Goal: Task Accomplishment & Management: Use online tool/utility

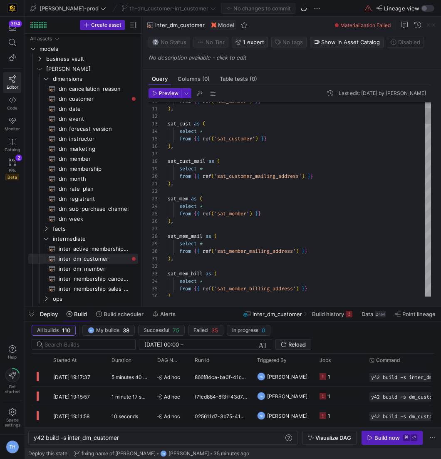
scroll to position [45, 0]
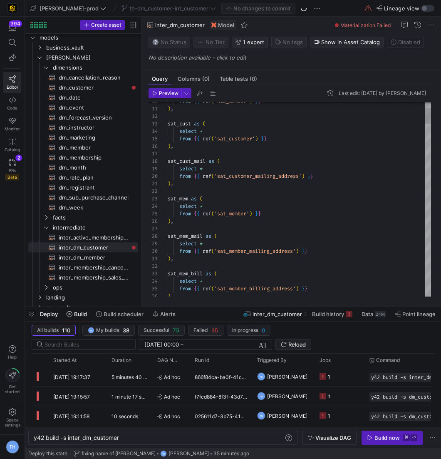
click at [151, 371] on div "5 minutes 40 seconds" at bounding box center [130, 376] width 46 height 19
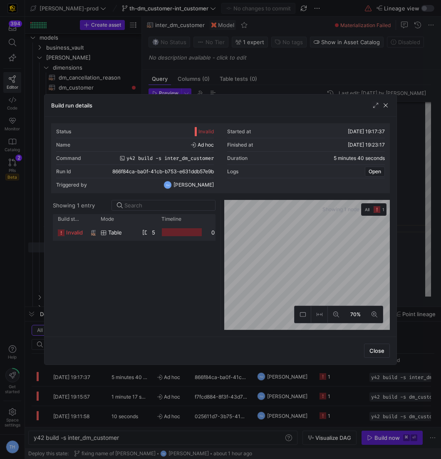
click at [204, 235] on div at bounding box center [182, 232] width 50 height 16
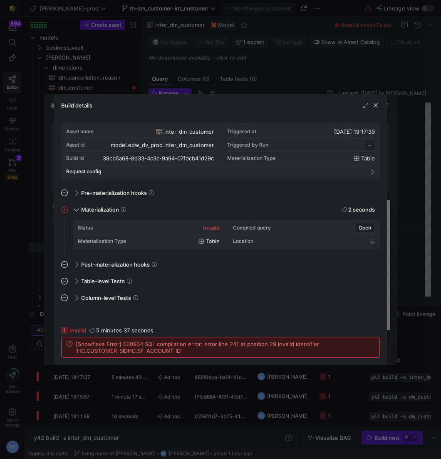
scroll to position [75, 0]
click at [281, 92] on div at bounding box center [220, 229] width 441 height 459
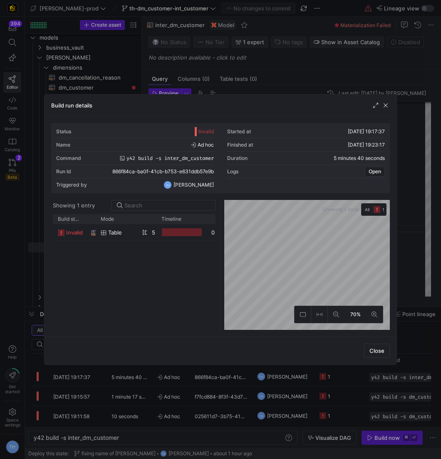
click at [282, 87] on div at bounding box center [220, 229] width 441 height 459
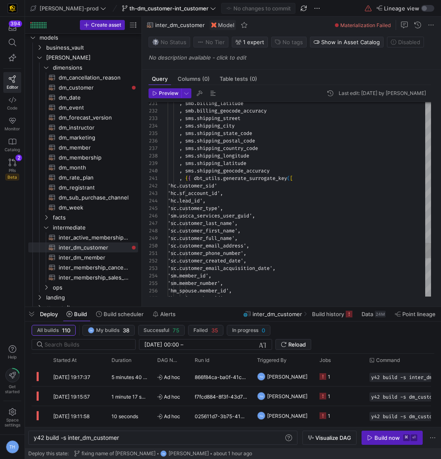
scroll to position [7, 75]
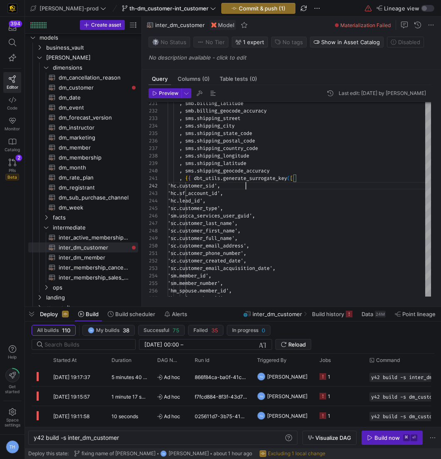
type textarea ", {{ dbt_utils.generate_surrogate_key([ 'hc.customer_sid', 'hc.sf_account_id', …"
click at [244, 2] on y42-top-nav "[PERSON_NAME]-prod th-dm_customer-int_customer Commit & push (1) Lineage view" at bounding box center [233, 8] width 416 height 17
click at [244, 9] on span "Commit & push (1)" at bounding box center [262, 8] width 47 height 7
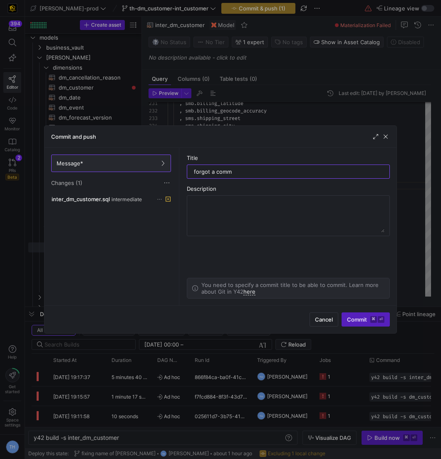
type input "forgot a comma"
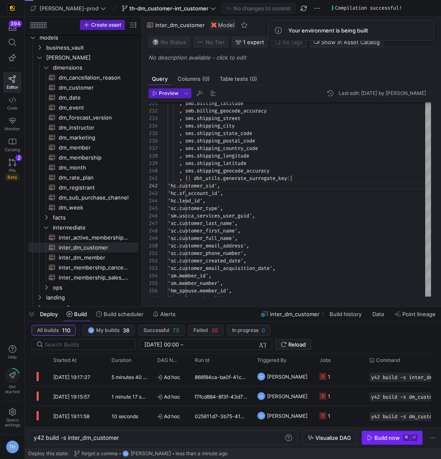
click at [391, 439] on div "Build now" at bounding box center [387, 437] width 25 height 7
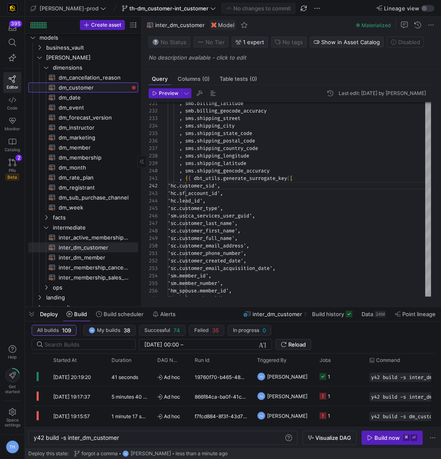
click at [105, 89] on span "dm_customer​​​​​​​​​​" at bounding box center [94, 88] width 70 height 10
type textarea "{{ config( materialized = 'table' , post_hook = "alter table {{ this }} add pri…"
type textarea "y42 build -s dm_customer"
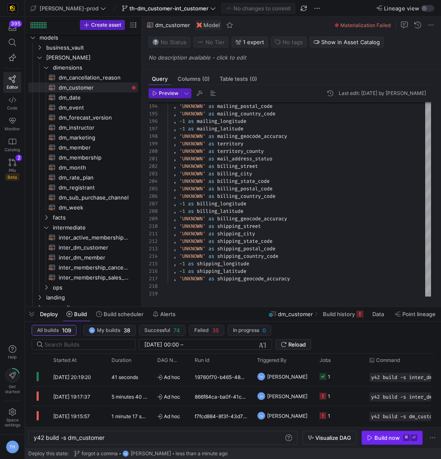
click at [408, 438] on kbd "⌘" at bounding box center [407, 437] width 7 height 7
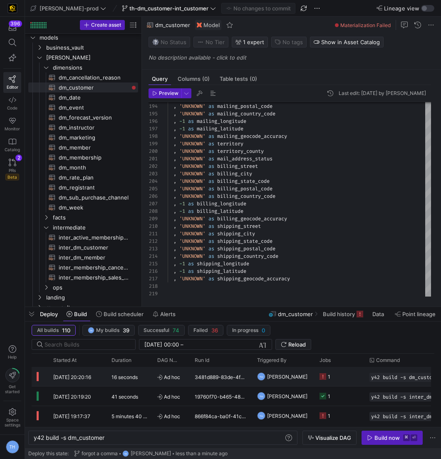
click at [157, 376] on icon "Press SPACE to select this row." at bounding box center [159, 377] width 5 height 5
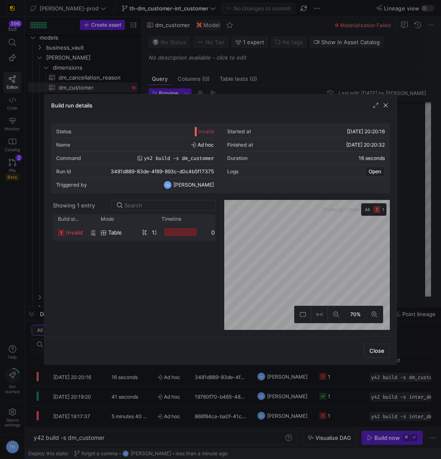
click at [152, 236] on div "13 seconds" at bounding box center [152, 232] width 10 height 16
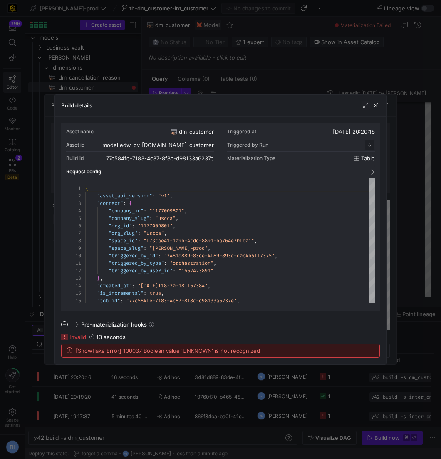
scroll to position [75, 0]
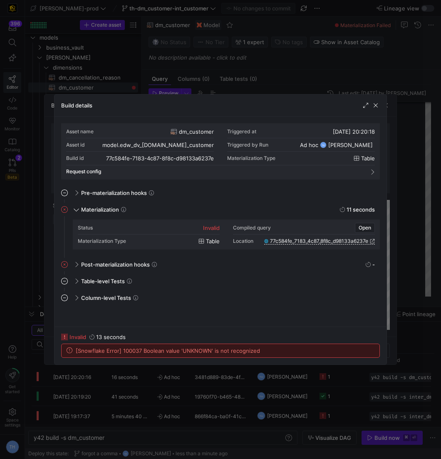
click at [214, 84] on div at bounding box center [220, 229] width 441 height 459
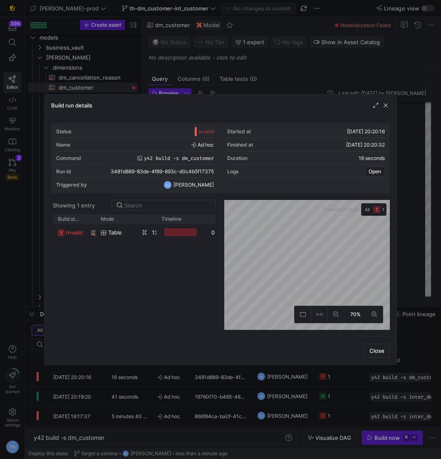
click at [214, 84] on div at bounding box center [220, 229] width 441 height 459
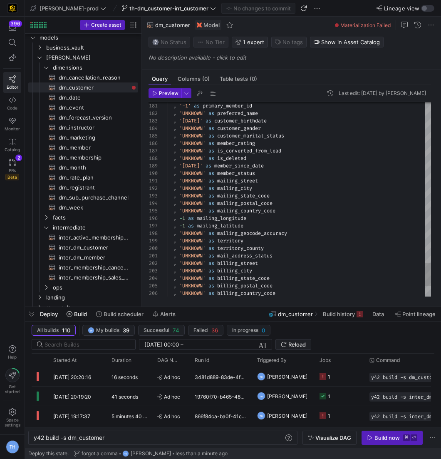
scroll to position [52, 39]
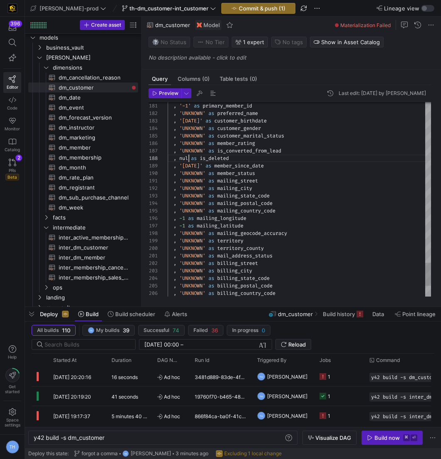
scroll to position [52, 24]
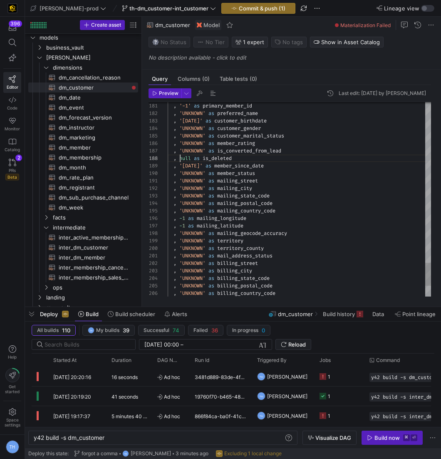
scroll to position [52, 12]
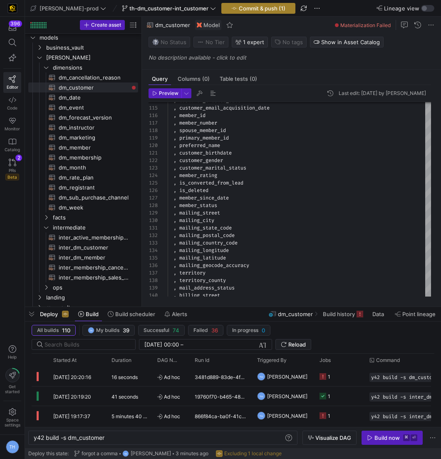
type textarea ", '-1' as primary_member_id , 'UNKNOWN' as preferred_name , '[DATE]' as custome…"
click at [239, 8] on span "Commit & push (1)" at bounding box center [262, 8] width 47 height 7
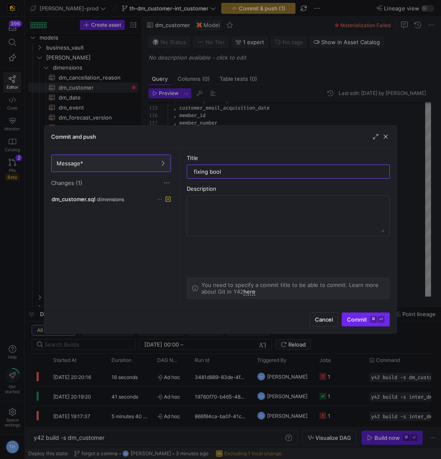
type input "fixing bool"
click at [373, 314] on span "submit" at bounding box center [365, 319] width 47 height 13
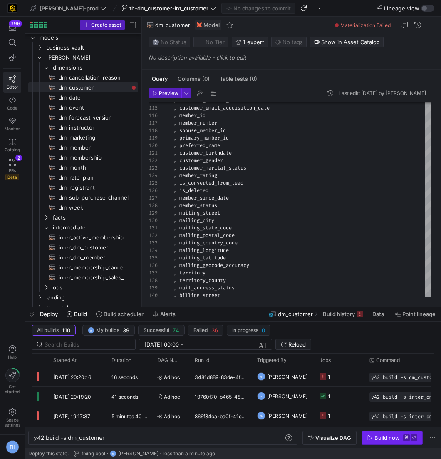
click at [391, 438] on div "Build now" at bounding box center [387, 437] width 25 height 7
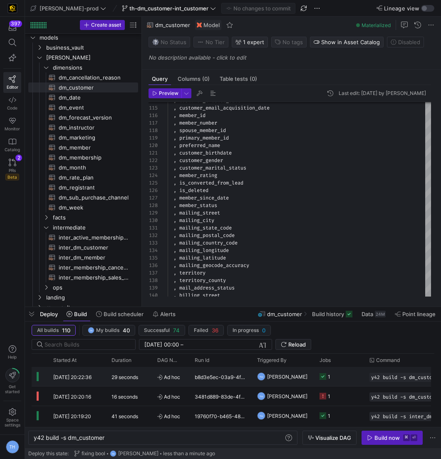
click at [274, 375] on span "[PERSON_NAME]" at bounding box center [287, 377] width 40 height 20
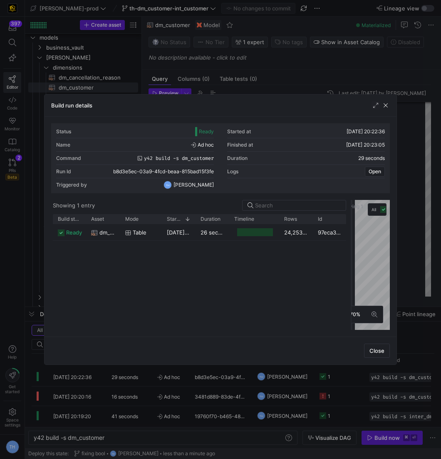
drag, startPoint x: 219, startPoint y: 217, endPoint x: 350, endPoint y: 213, distance: 131.2
click at [350, 213] on div at bounding box center [351, 265] width 3 height 130
click at [385, 104] on span "button" at bounding box center [386, 105] width 8 height 8
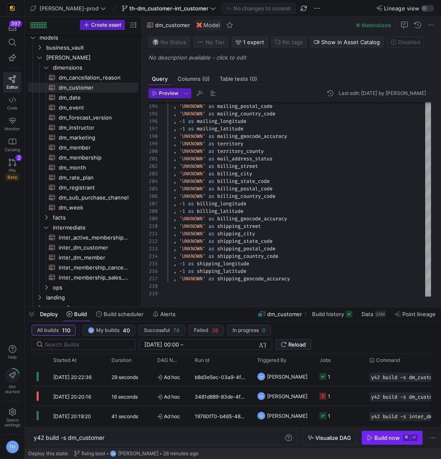
click at [391, 439] on div "Build now" at bounding box center [387, 437] width 25 height 7
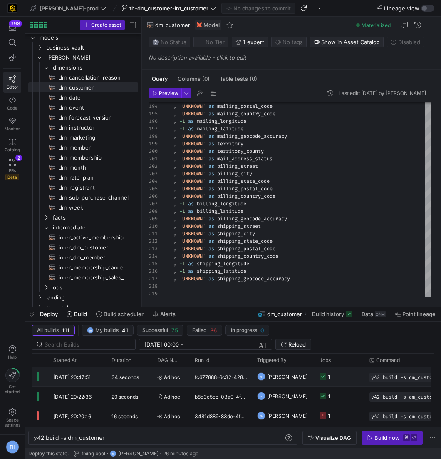
click at [160, 368] on span "Ad hoc" at bounding box center [170, 377] width 27 height 20
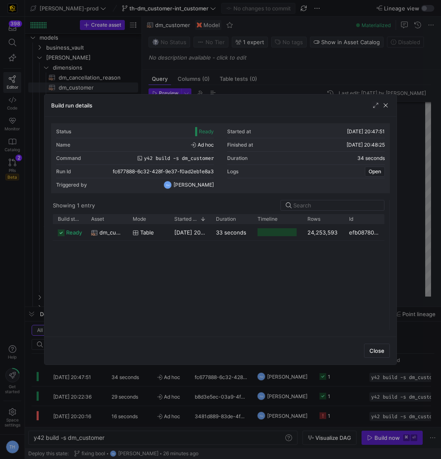
drag, startPoint x: 220, startPoint y: 224, endPoint x: 393, endPoint y: 224, distance: 172.8
click at [393, 224] on div "Status Ready Started at [DATE] 20:47:51 Name Ad hoc Finished at [DATE] 20:48:25…" at bounding box center [221, 227] width 352 height 220
click at [386, 108] on span "button" at bounding box center [386, 105] width 8 height 8
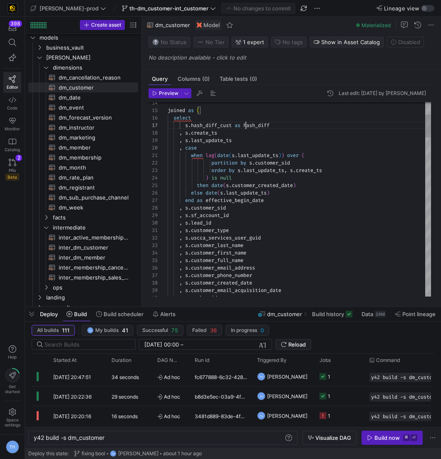
scroll to position [45, 105]
drag, startPoint x: 246, startPoint y: 121, endPoint x: 285, endPoint y: 121, distance: 39.6
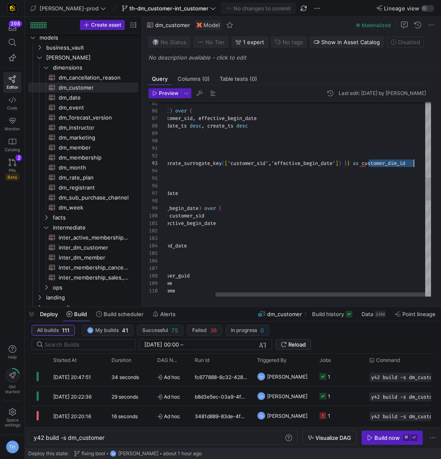
scroll to position [15, 305]
drag, startPoint x: 369, startPoint y: 164, endPoint x: 461, endPoint y: 164, distance: 92.9
click at [441, 164] on html "398 Editor Code Monitor Catalog PRs Beta 2 Help Get started Space settings TH […" at bounding box center [220, 229] width 441 height 459
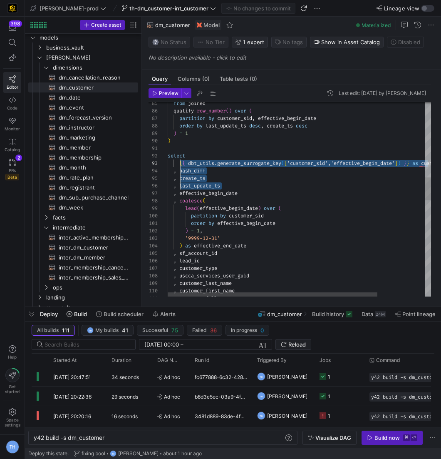
drag, startPoint x: 180, startPoint y: 168, endPoint x: 180, endPoint y: 187, distance: 19.2
click at [180, 187] on div ", customer_full_name , uscca_services_user_guid , customer_last_name , customer…" at bounding box center [329, 289] width 323 height 1653
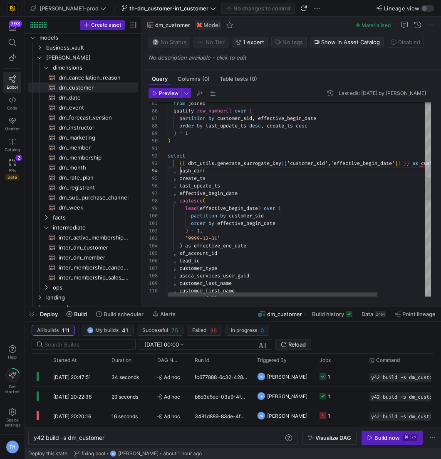
scroll to position [22, 12]
click at [180, 169] on div ", customer_full_name , uscca_services_user_guid , customer_last_name , customer…" at bounding box center [329, 289] width 323 height 1653
drag, startPoint x: 179, startPoint y: 169, endPoint x: 218, endPoint y: 185, distance: 42.2
click at [218, 185] on div ", customer_full_name , uscca_services_user_guid , customer_last_name , customer…" at bounding box center [329, 289] width 323 height 1653
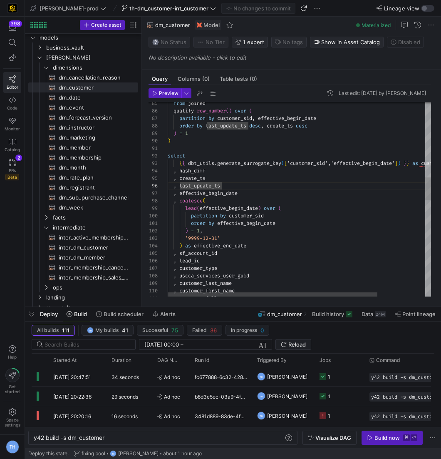
click at [179, 169] on div ", customer_full_name , uscca_services_user_guid , customer_last_name , customer…" at bounding box center [329, 289] width 323 height 1653
drag, startPoint x: 179, startPoint y: 169, endPoint x: 247, endPoint y: 192, distance: 71.6
click at [247, 192] on div ", customer_full_name , uscca_services_user_guid , customer_last_name , customer…" at bounding box center [329, 289] width 323 height 1653
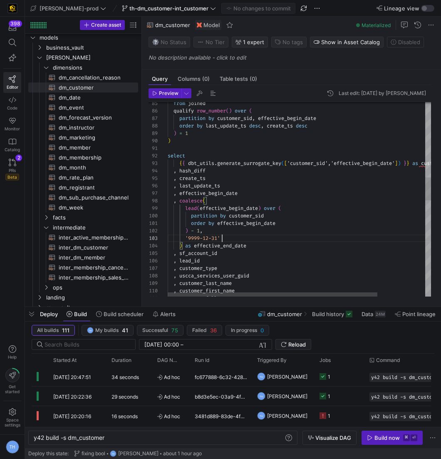
click at [255, 241] on div ", customer_full_name , uscca_services_user_guid , customer_last_name , customer…" at bounding box center [329, 289] width 323 height 1653
click at [219, 221] on div ", customer_full_name , uscca_services_user_guid , customer_last_name , customer…" at bounding box center [329, 289] width 323 height 1653
click at [197, 247] on div ", customer_full_name , uscca_services_user_guid , customer_last_name , customer…" at bounding box center [329, 289] width 323 height 1653
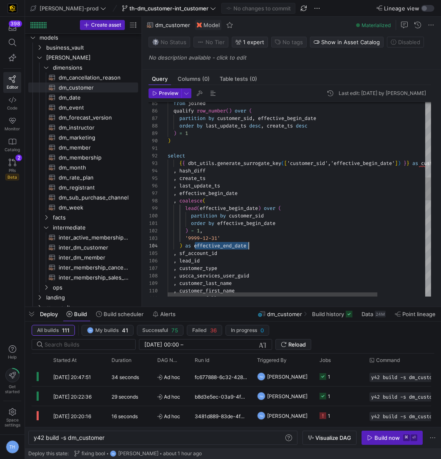
drag, startPoint x: 195, startPoint y: 247, endPoint x: 281, endPoint y: 247, distance: 85.8
click at [281, 247] on div ", customer_full_name , uscca_services_user_guid , customer_last_name , customer…" at bounding box center [329, 289] width 323 height 1653
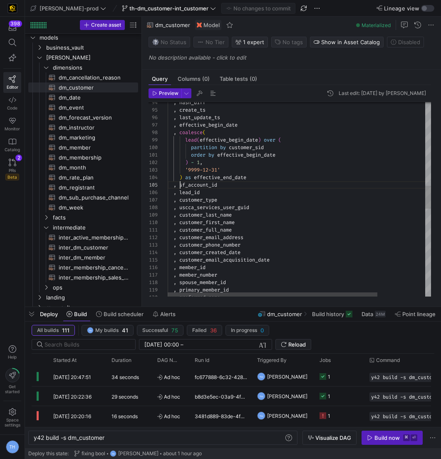
click at [179, 184] on div ", customer_full_name , uscca_services_user_guid , customer_last_name , customer…" at bounding box center [329, 221] width 323 height 1653
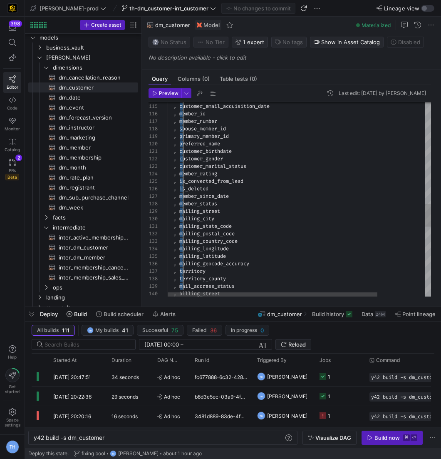
scroll to position [30, 15]
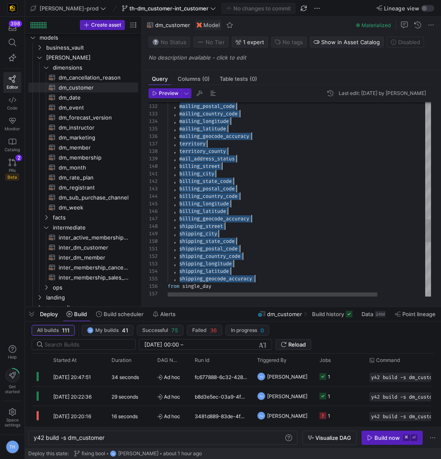
drag, startPoint x: 180, startPoint y: 184, endPoint x: 257, endPoint y: 277, distance: 120.4
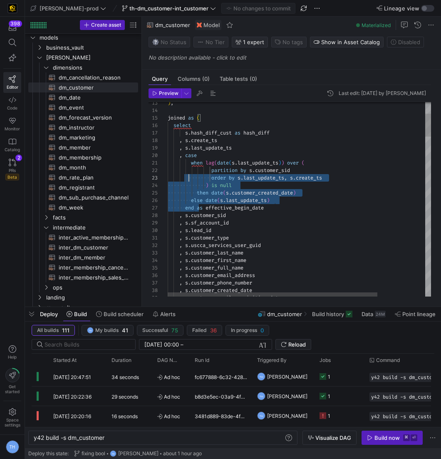
scroll to position [67, 15]
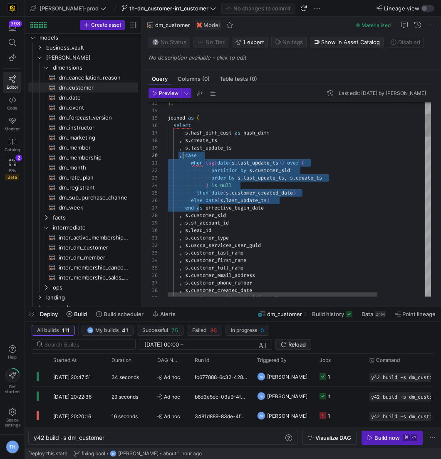
drag, startPoint x: 195, startPoint y: 207, endPoint x: 184, endPoint y: 157, distance: 50.8
drag, startPoint x: 185, startPoint y: 156, endPoint x: 195, endPoint y: 205, distance: 49.7
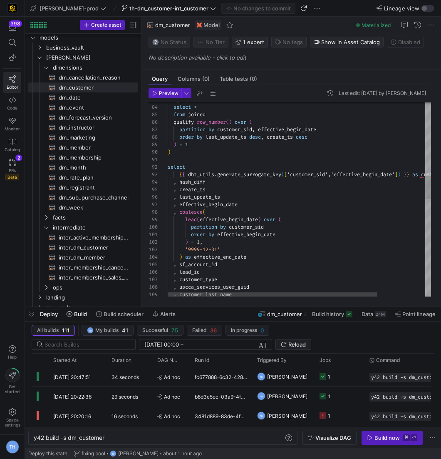
scroll to position [30, 51]
click at [226, 261] on div ", customer_type , uscca_services_user_guid , customer_last_name , lead_id '9999…" at bounding box center [329, 300] width 323 height 1653
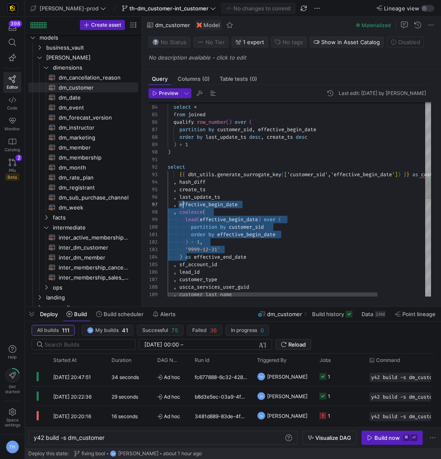
scroll to position [52, 15]
drag, startPoint x: 184, startPoint y: 257, endPoint x: 181, endPoint y: 209, distance: 48.4
click at [181, 209] on div ", customer_type , uscca_services_user_guid , customer_last_name , lead_id '9999…" at bounding box center [329, 300] width 323 height 1653
click at [180, 209] on div ", customer_type , uscca_services_user_guid , customer_last_name , lead_id '9999…" at bounding box center [329, 300] width 323 height 1653
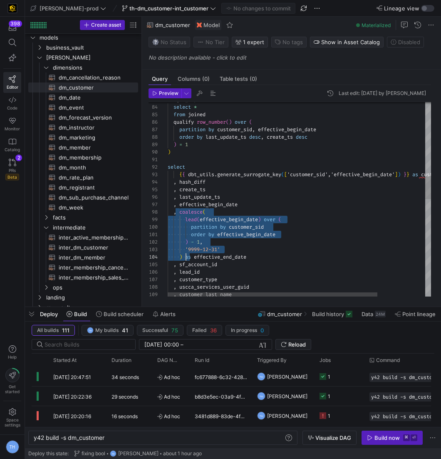
scroll to position [52, 15]
drag, startPoint x: 179, startPoint y: 209, endPoint x: 183, endPoint y: 255, distance: 46.4
click at [183, 255] on div ", customer_type , uscca_services_user_guid , customer_last_name , lead_id '9999…" at bounding box center [329, 300] width 323 height 1653
click at [288, 224] on div ", customer_type , uscca_services_user_guid , customer_last_name , lead_id '9999…" at bounding box center [329, 300] width 323 height 1653
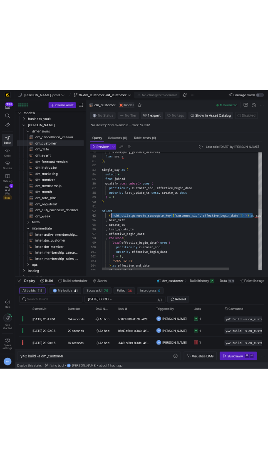
scroll to position [15, 12]
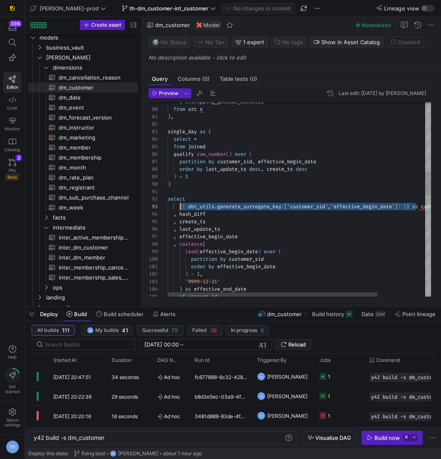
drag, startPoint x: 358, startPoint y: 207, endPoint x: 179, endPoint y: 209, distance: 178.2
click at [179, 209] on div "'9999-12-31' ) as effective_end_date , sf_account_id order by effective_begin_d…" at bounding box center [329, 333] width 323 height 1653
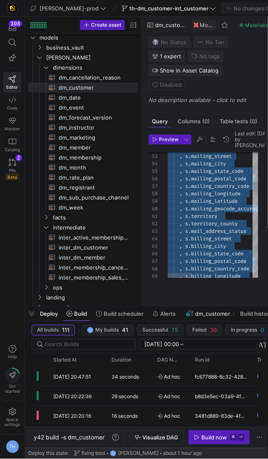
scroll to position [30, 0]
type textarea "{{ config( materialized = 'table' , post_hook = "alter table {{ this }} add pri…"
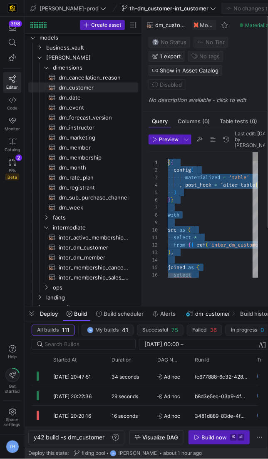
drag, startPoint x: 209, startPoint y: 275, endPoint x: 90, endPoint y: 39, distance: 265.0
